Goal: Task Accomplishment & Management: Manage account settings

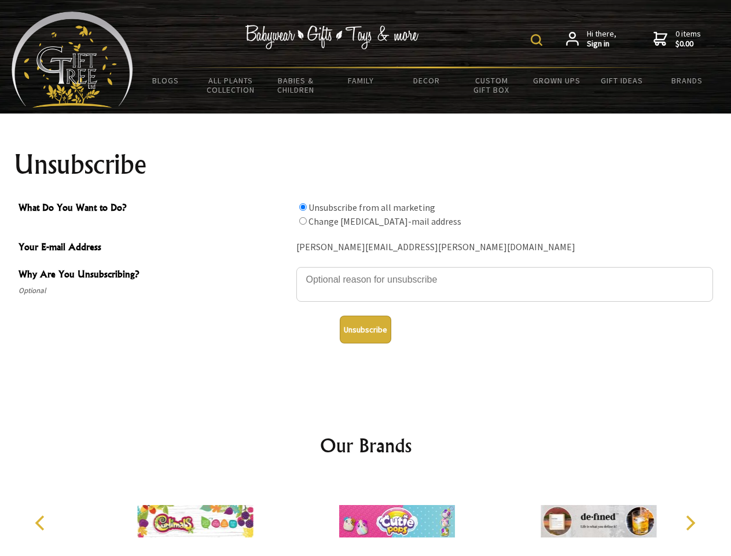
click at [538, 40] on img at bounding box center [537, 40] width 12 height 12
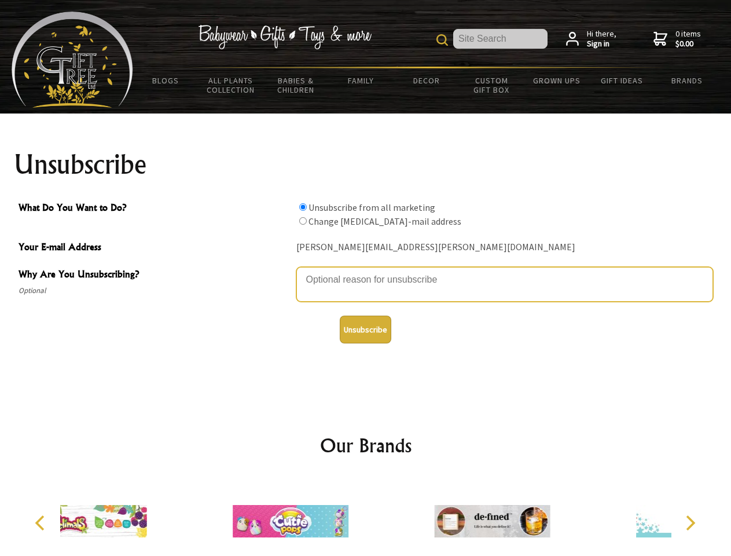
click at [366, 271] on textarea "Why Are You Unsubscribing?" at bounding box center [504, 284] width 417 height 35
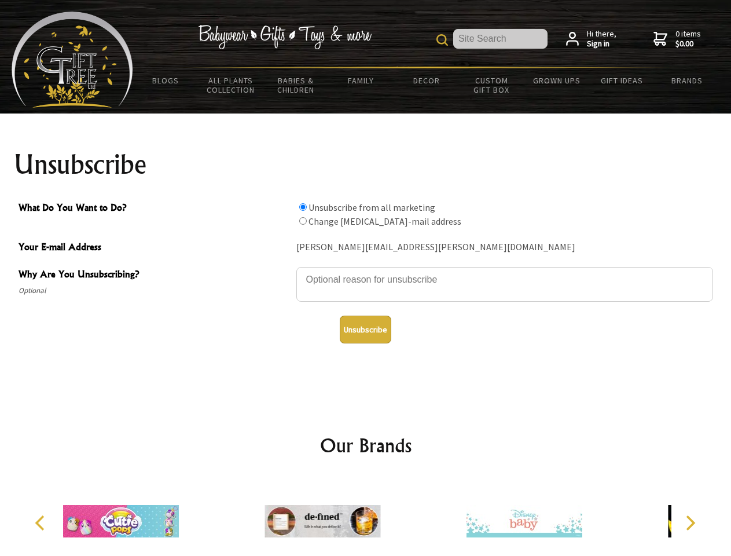
click at [303, 207] on input "What Do You Want to Do?" at bounding box center [303, 207] width 8 height 8
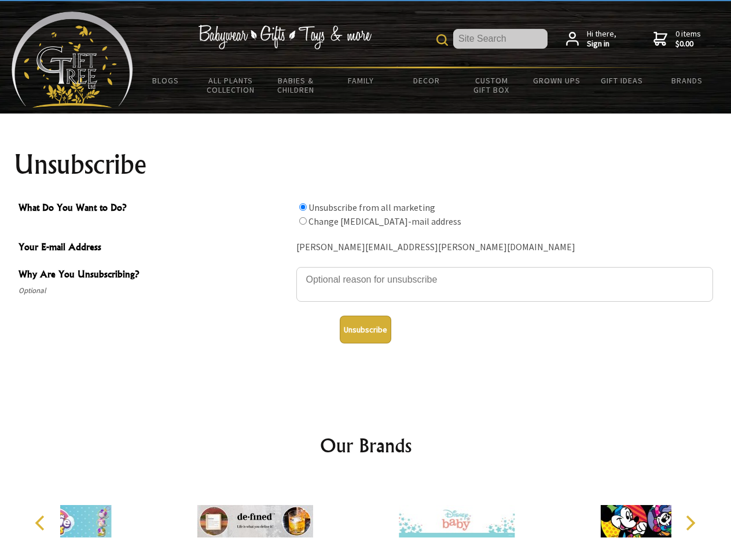
click at [303, 221] on input "What Do You Want to Do?" at bounding box center [303, 221] width 8 height 8
radio input "true"
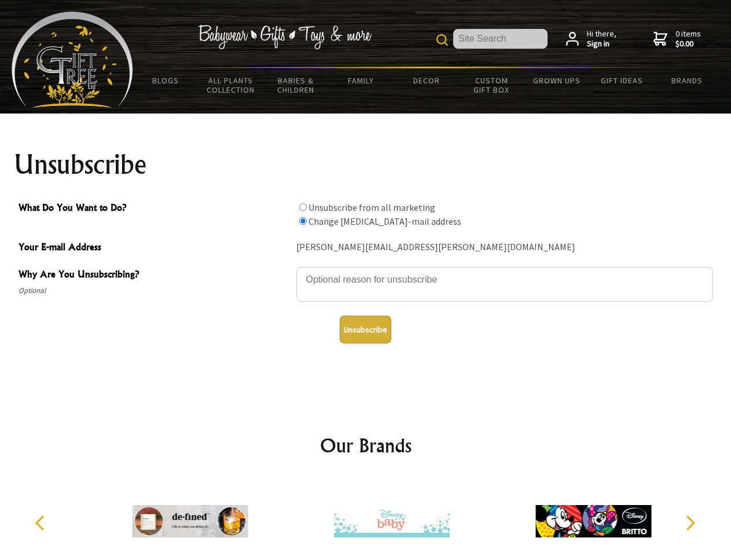
click at [365, 329] on button "Unsubscribe" at bounding box center [366, 330] width 52 height 28
click at [366, 516] on img at bounding box center [392, 521] width 116 height 87
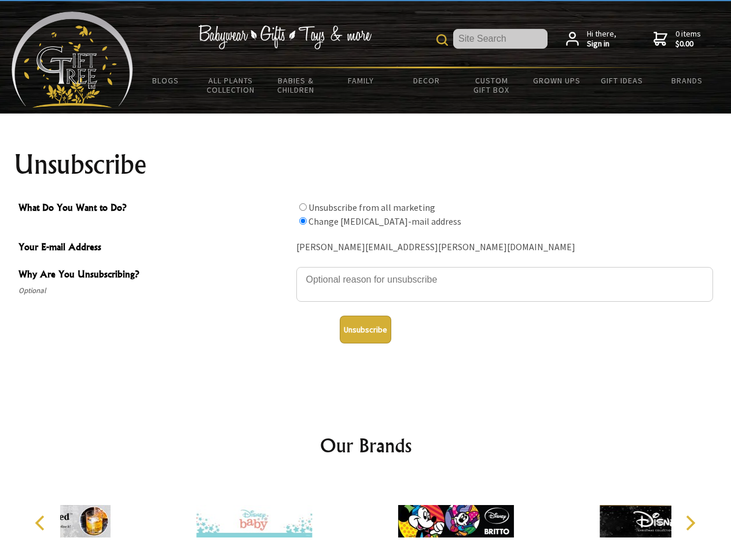
click at [42, 523] on icon "Previous" at bounding box center [41, 522] width 15 height 15
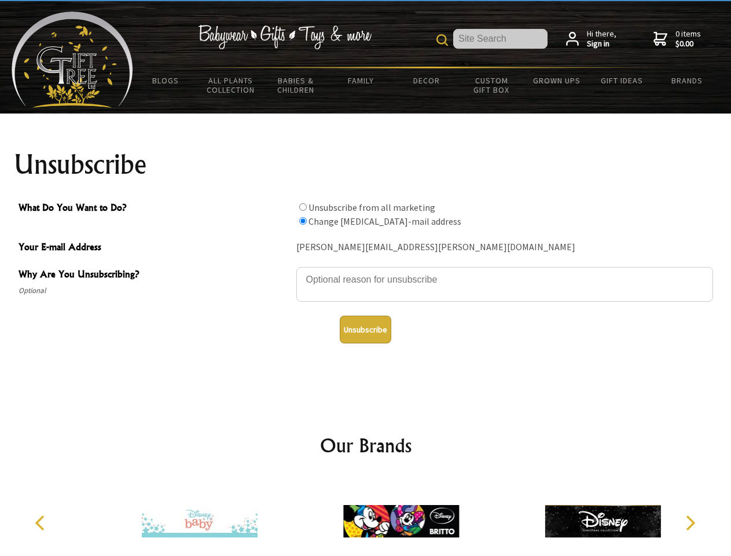
click at [690, 523] on icon "Next" at bounding box center [689, 522] width 15 height 15
